Goal: Check status

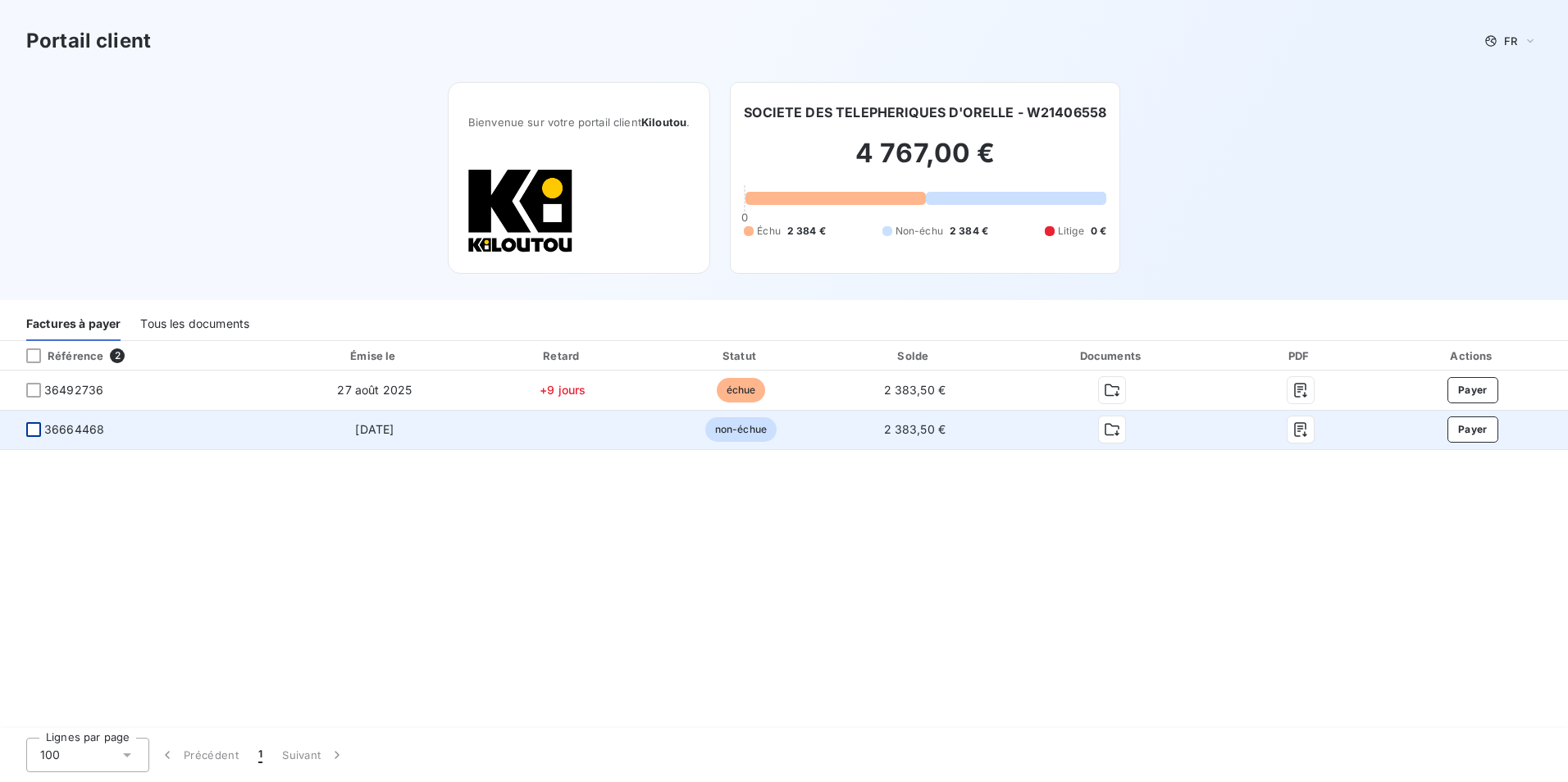
click at [28, 426] on div at bounding box center [33, 429] width 15 height 15
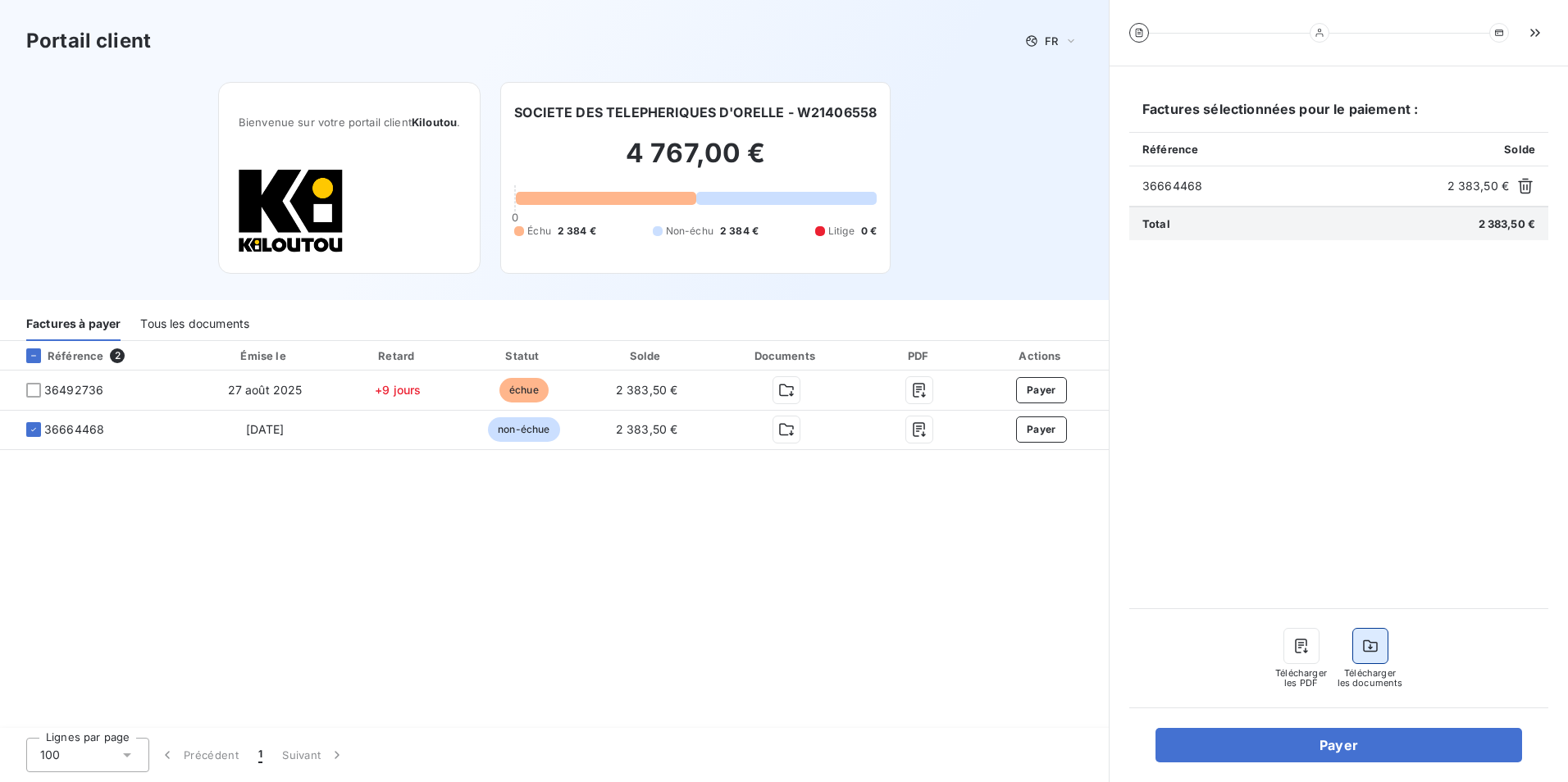
click at [1376, 646] on icon "button" at bounding box center [1370, 646] width 15 height 12
click at [1308, 652] on icon "button" at bounding box center [1301, 645] width 17 height 17
click at [1298, 648] on icon "button" at bounding box center [1301, 645] width 12 height 15
